Goal: Task Accomplishment & Management: Manage account settings

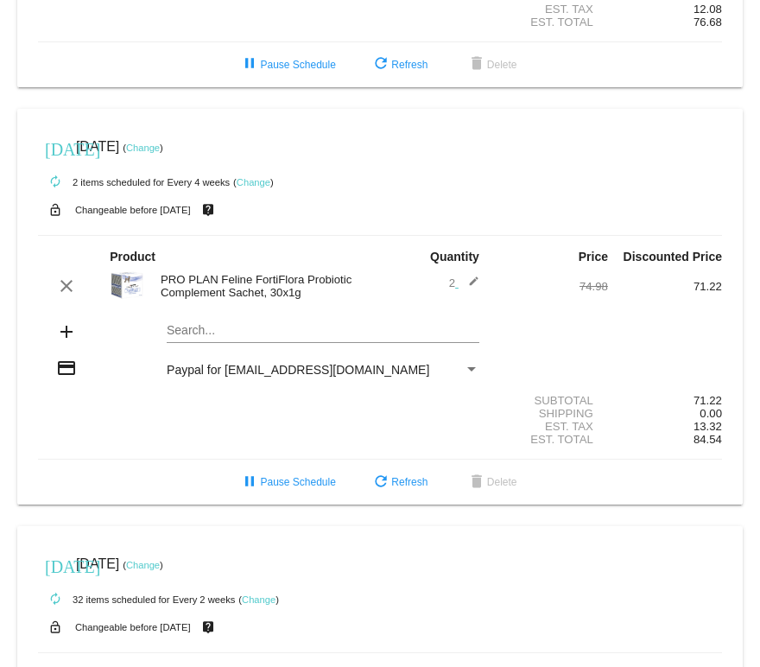
scroll to position [359, 0]
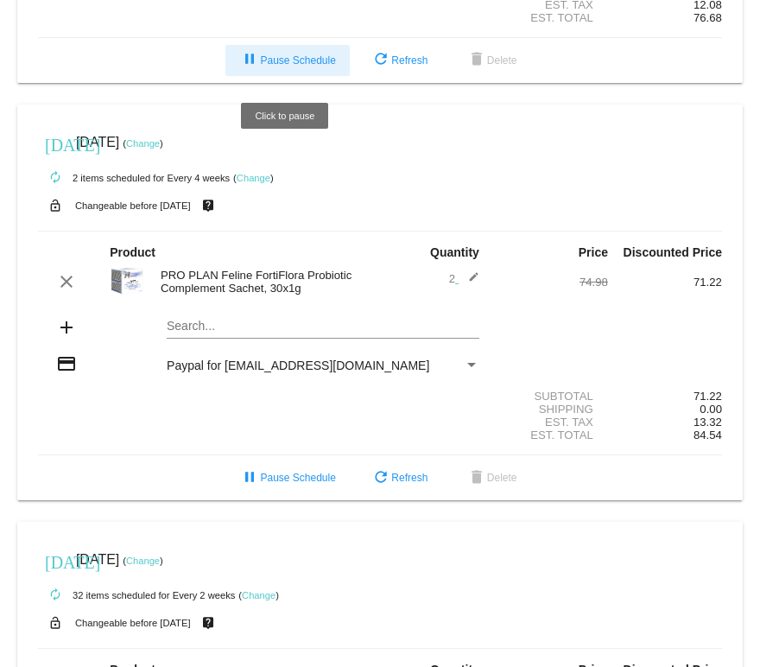
click at [273, 58] on button "pause Pause Schedule" at bounding box center [287, 60] width 124 height 31
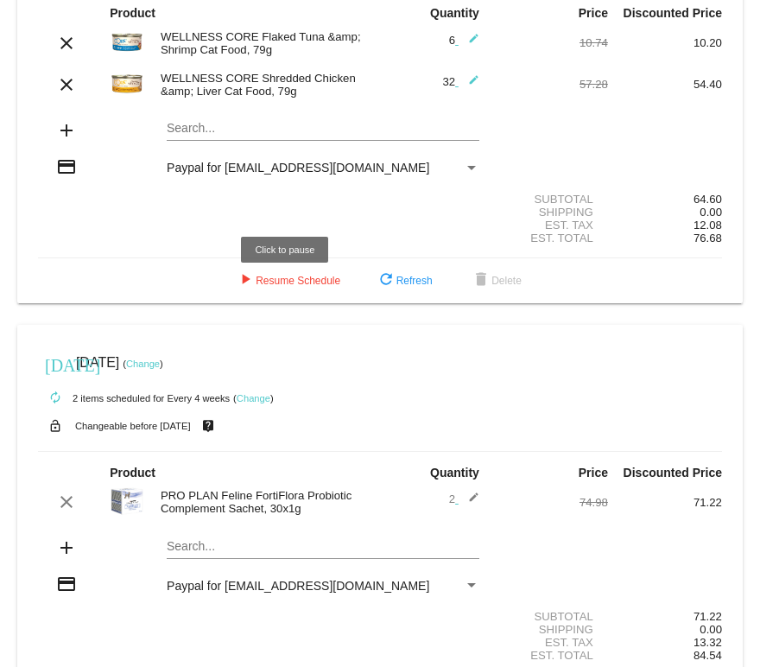
scroll to position [140, 0]
click at [262, 550] on mat-card "[DATE] [DATE] ( Change ) autorenew 2 items scheduled for Every 4 weeks ( Change…" at bounding box center [380, 522] width 726 height 397
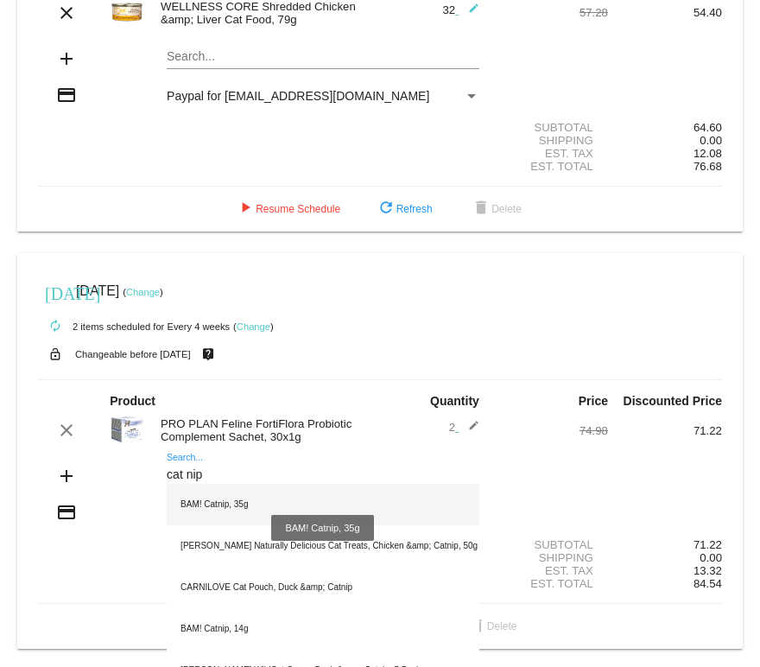
scroll to position [217, 0]
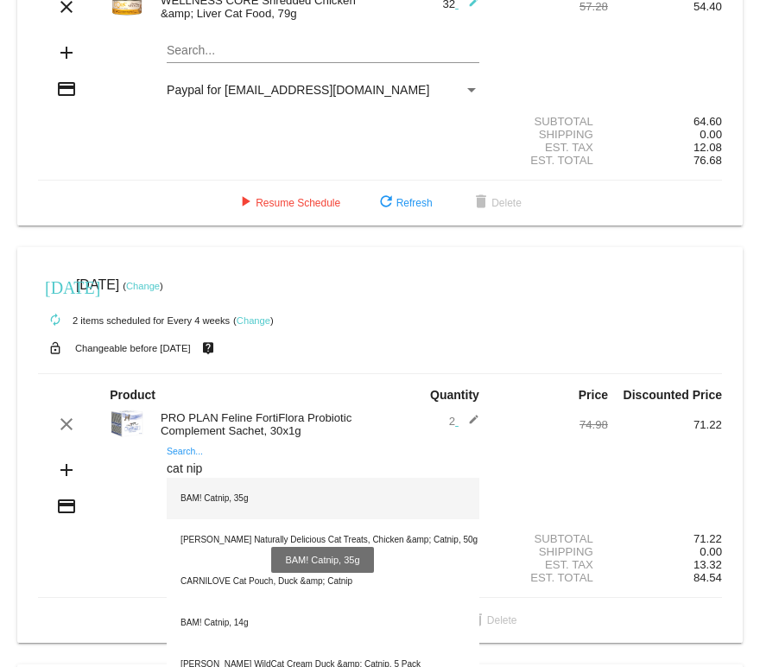
type input "cat nip"
click at [232, 499] on div "BAM! Catnip, 35g" at bounding box center [323, 498] width 313 height 41
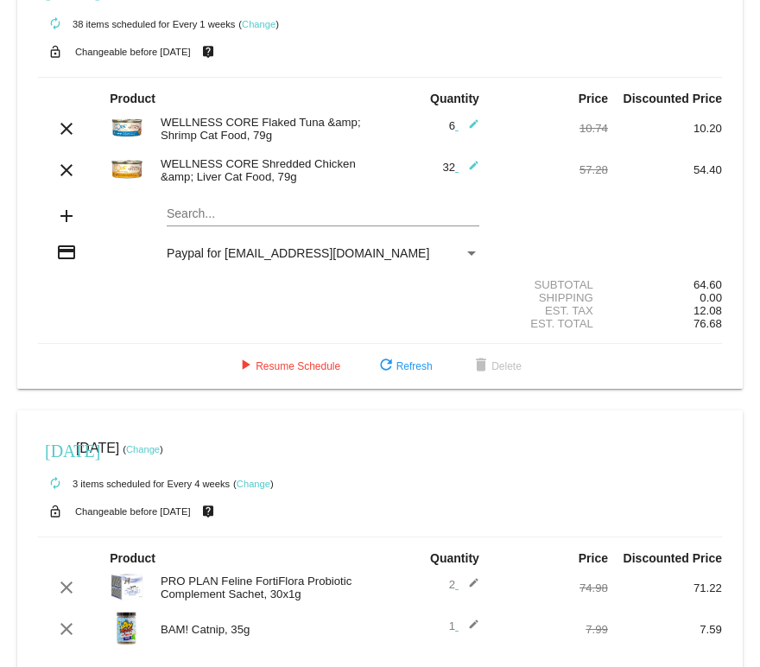
scroll to position [0, 0]
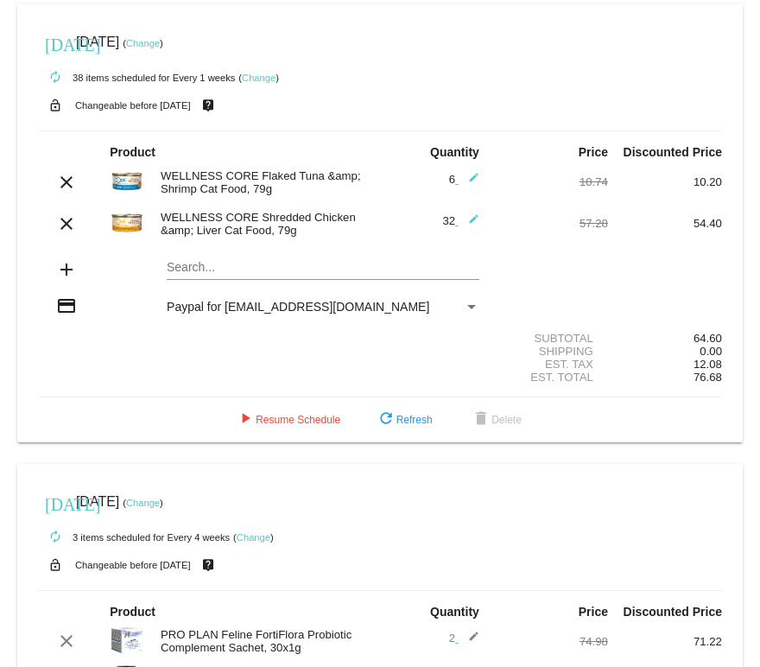
click at [263, 79] on link "Change" at bounding box center [259, 78] width 34 height 10
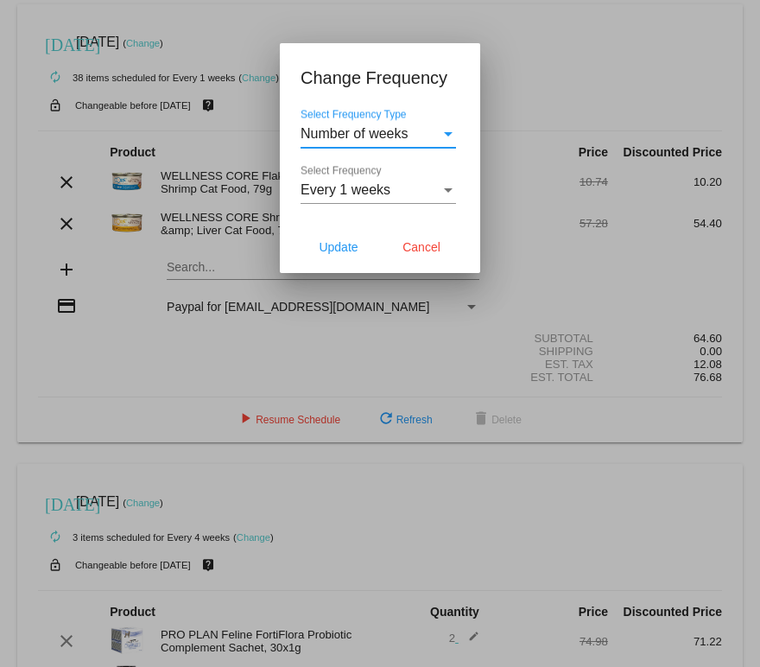
click at [371, 181] on div "Every 1 weeks Select Frequency" at bounding box center [379, 184] width 156 height 39
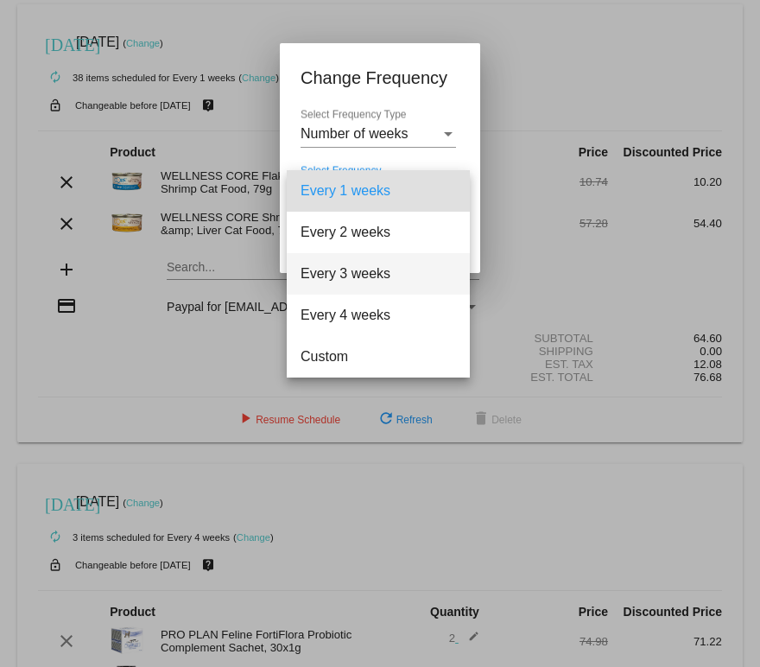
click at [369, 262] on span "Every 3 weeks" at bounding box center [379, 273] width 156 height 41
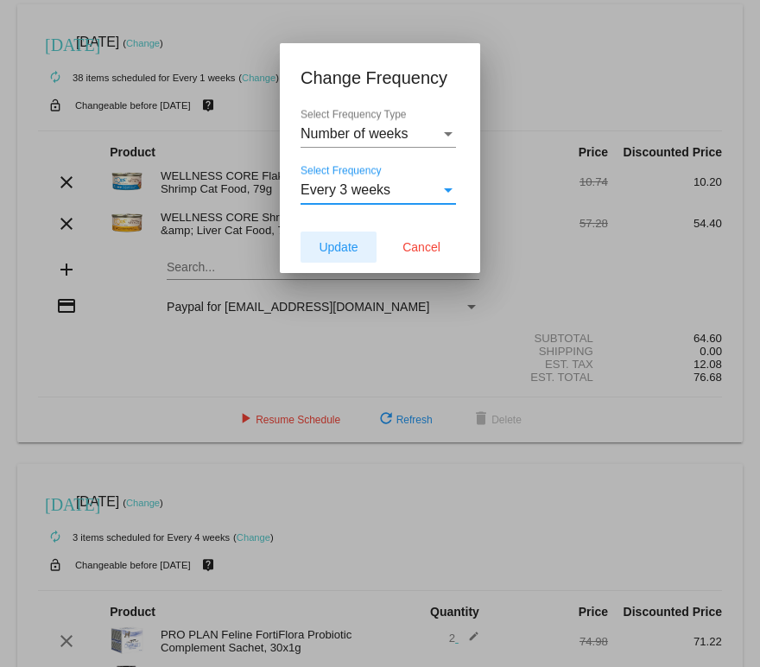
click at [347, 246] on span "Update" at bounding box center [338, 247] width 39 height 14
